Goal: Find specific page/section

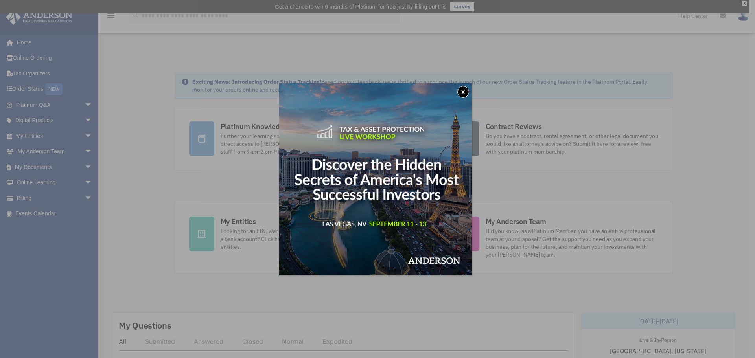
click at [465, 92] on button "x" at bounding box center [464, 92] width 12 height 12
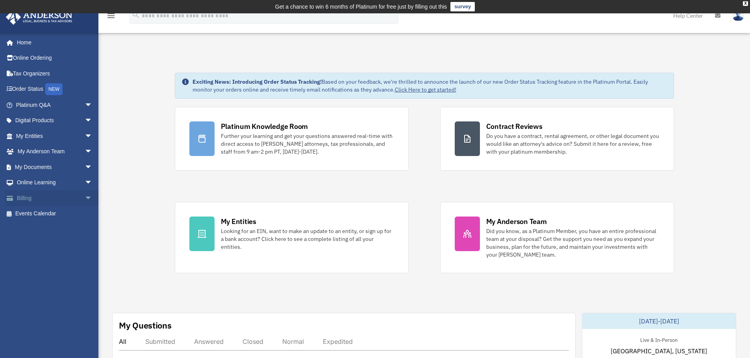
click at [85, 198] on span "arrow_drop_down" at bounding box center [93, 198] width 16 height 16
click at [52, 212] on link "$ Open Invoices" at bounding box center [57, 214] width 93 height 16
